Goal: Task Accomplishment & Management: Manage account settings

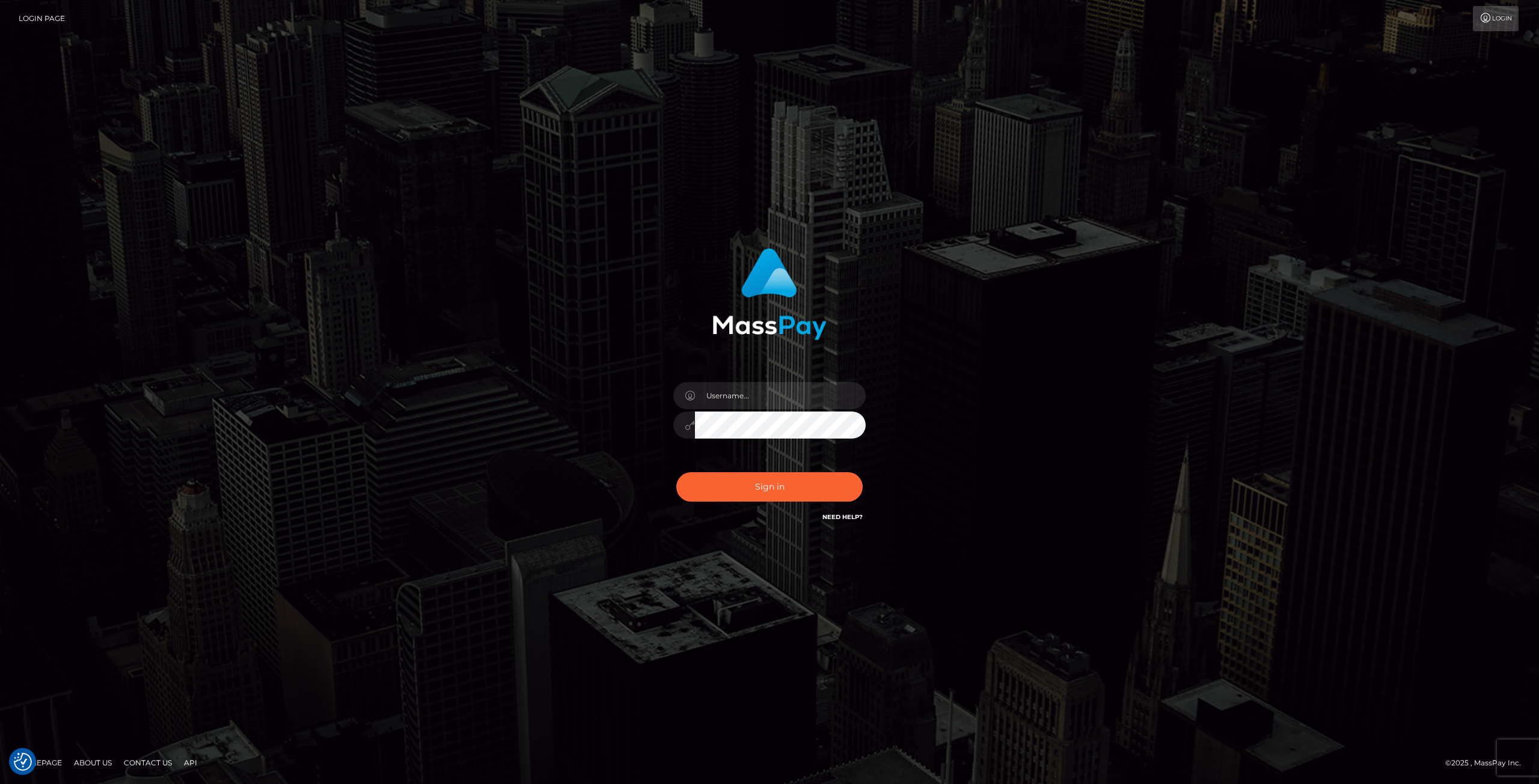
click at [740, 411] on div at bounding box center [770, 419] width 211 height 92
drag, startPoint x: 739, startPoint y: 394, endPoint x: 740, endPoint y: 401, distance: 7.1
click at [739, 394] on input "text" at bounding box center [780, 395] width 171 height 27
type input "[EMAIL_ADDRESS][DOMAIN_NAME]"
click at [782, 476] on button "Sign in" at bounding box center [770, 487] width 186 height 29
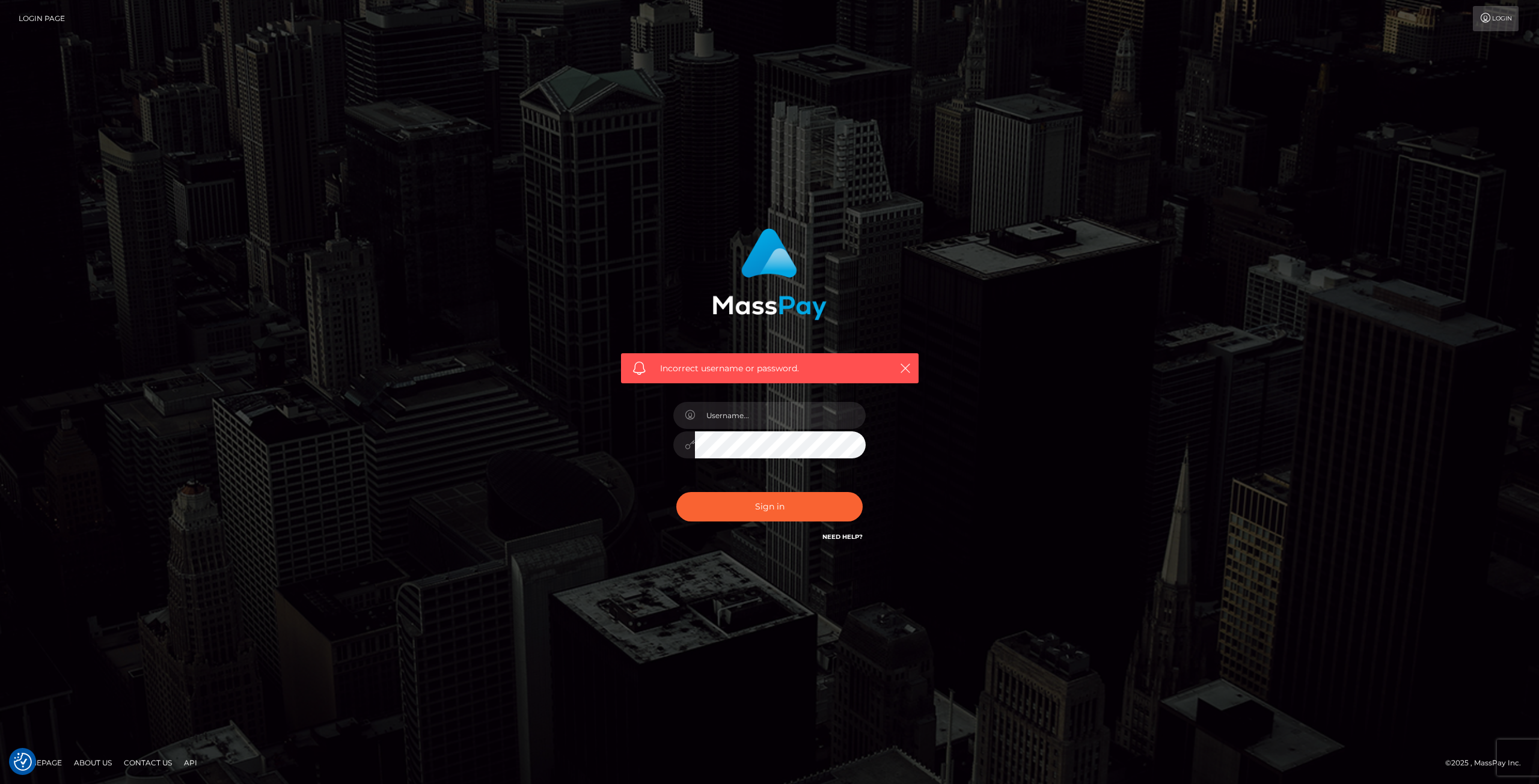
click at [824, 536] on link "Need Help?" at bounding box center [842, 537] width 40 height 8
click at [1024, 212] on div "Incorrect username or password." at bounding box center [770, 392] width 1539 height 526
click at [754, 420] on input "text" at bounding box center [780, 415] width 171 height 27
type input "[EMAIL_ADDRESS][DOMAIN_NAME]"
click at [846, 539] on link "Need Help?" at bounding box center [842, 537] width 40 height 8
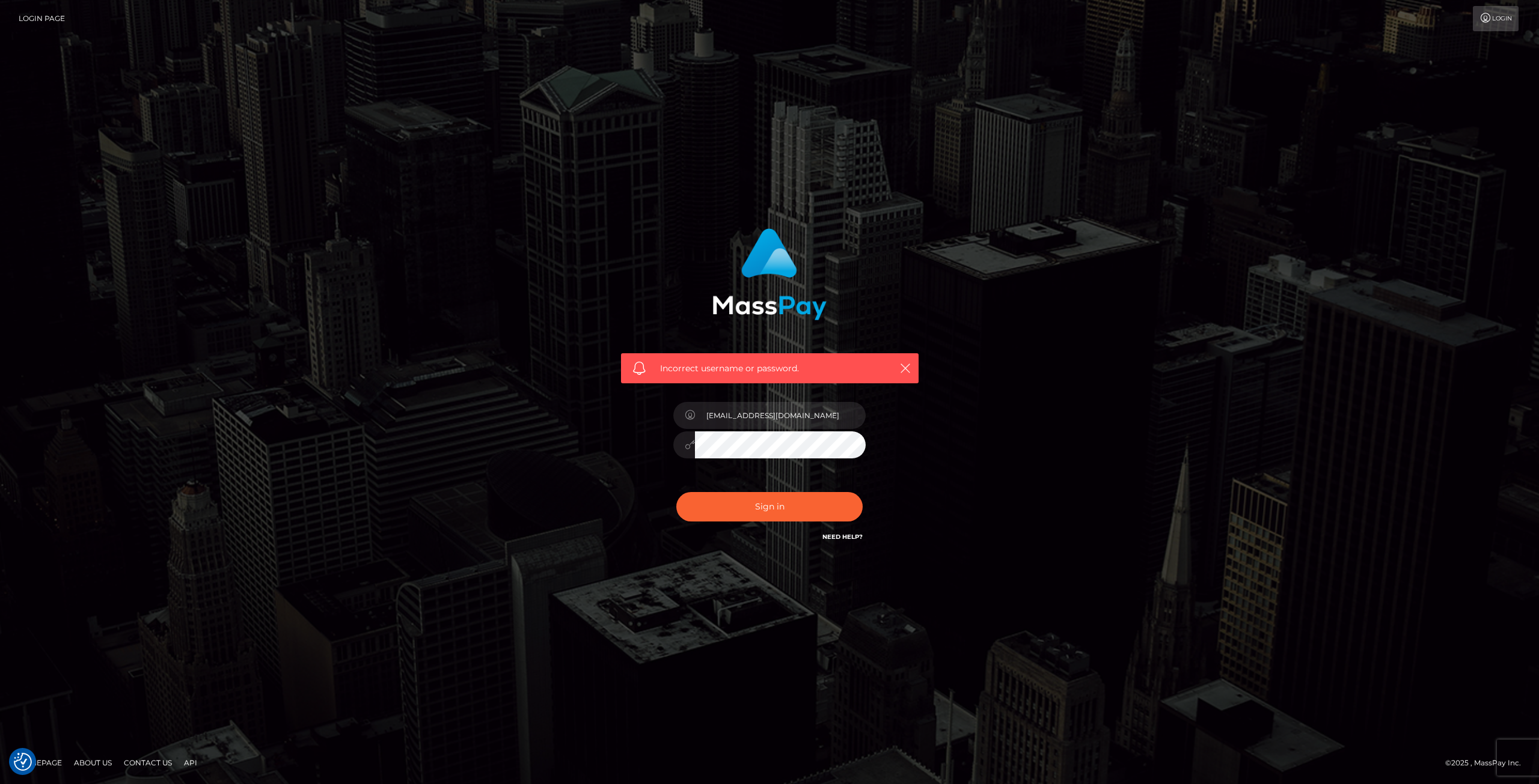
click at [841, 92] on div "Incorrect username or password. langevin822@yahoo.com" at bounding box center [770, 392] width 1539 height 784
click at [1497, 26] on link "Login" at bounding box center [1496, 18] width 46 height 25
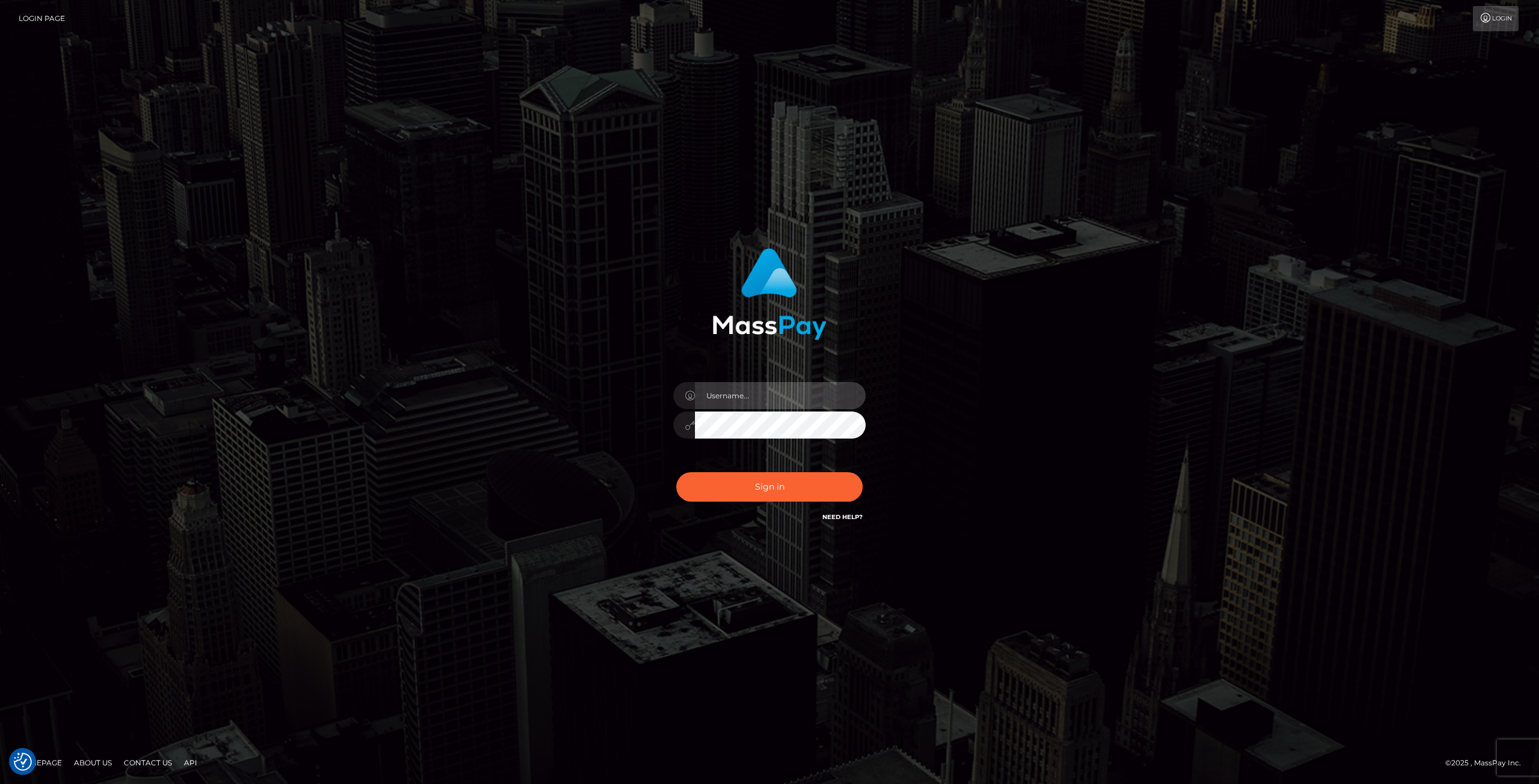
click at [786, 390] on input "text" at bounding box center [780, 395] width 171 height 27
type input "[EMAIL_ADDRESS][DOMAIN_NAME]"
click at [751, 482] on button "Sign in" at bounding box center [770, 487] width 186 height 29
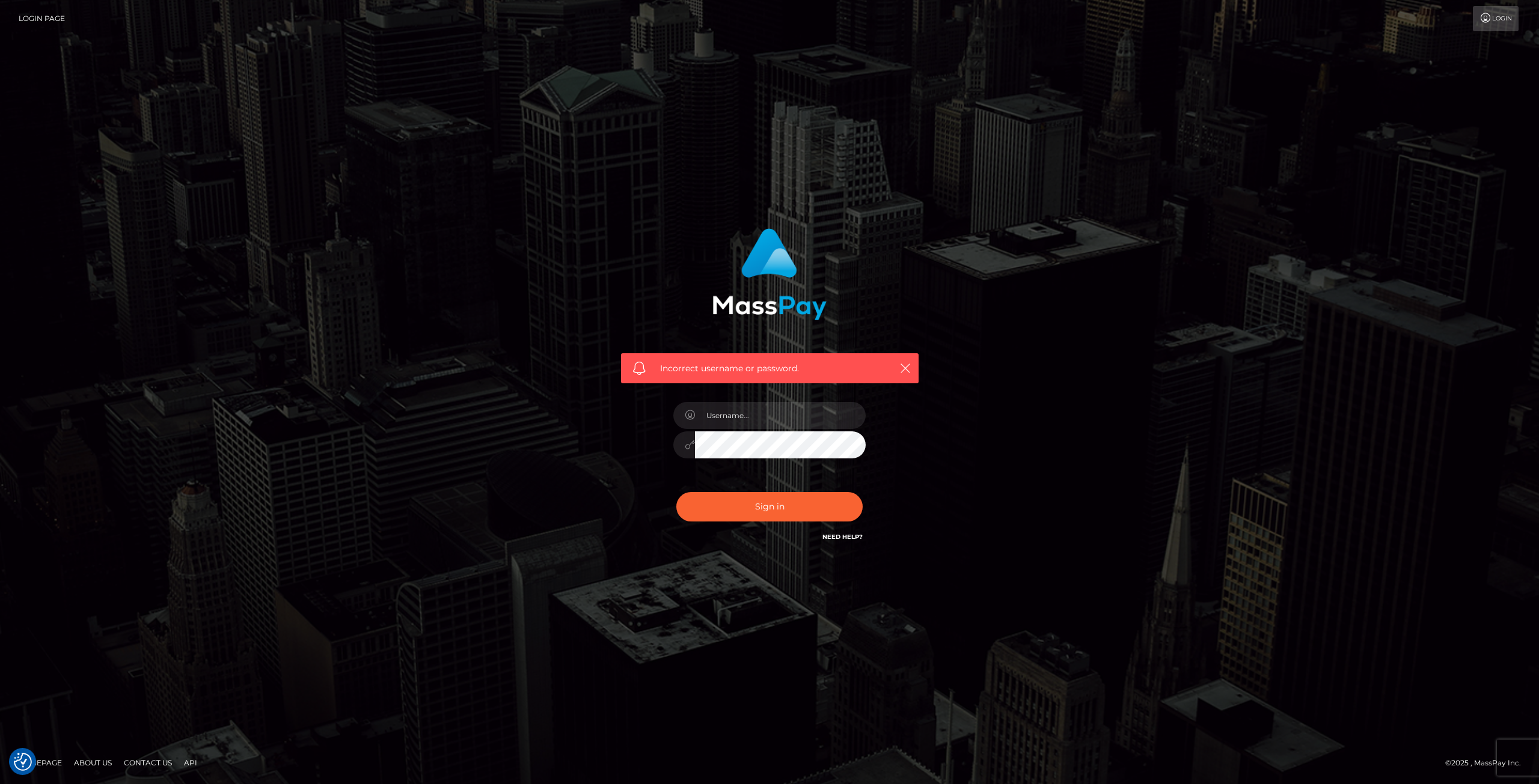
click at [37, 16] on link "Login Page" at bounding box center [42, 18] width 47 height 25
